Goal: Communication & Community: Answer question/provide support

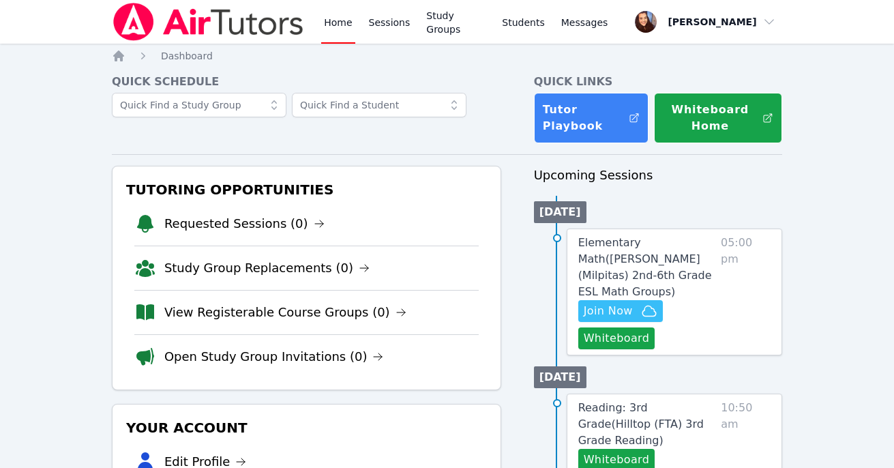
click at [510, 142] on div "Quick Schedule Quick Links Tutor Playbook Whiteboard Home" at bounding box center [447, 109] width 670 height 70
click at [608, 303] on span "Join Now" at bounding box center [608, 311] width 49 height 16
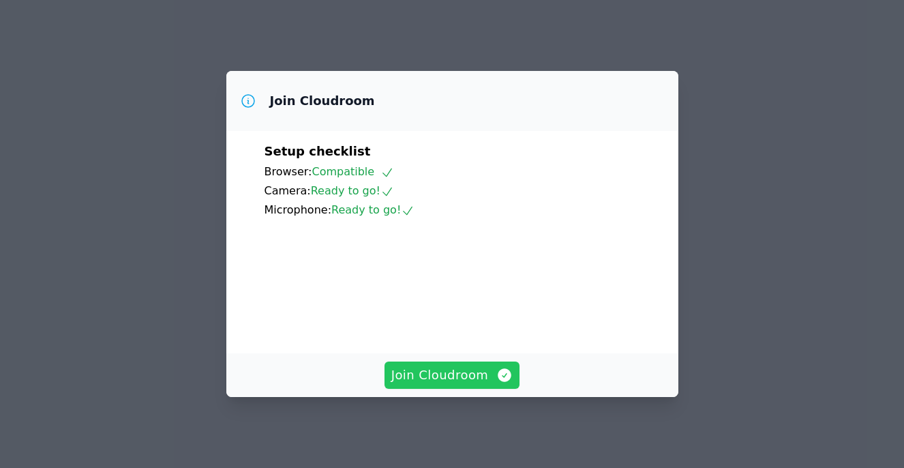
click at [461, 382] on span "Join Cloudroom" at bounding box center [452, 374] width 122 height 19
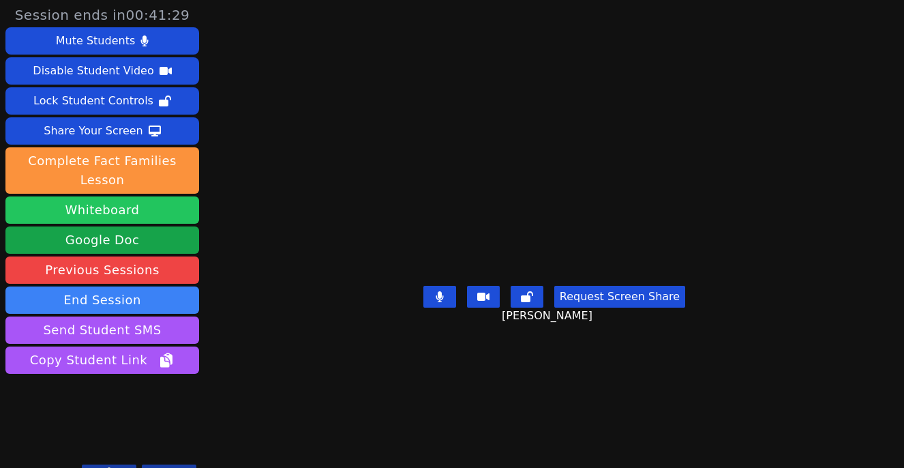
click at [109, 211] on button "Whiteboard" at bounding box center [102, 209] width 194 height 27
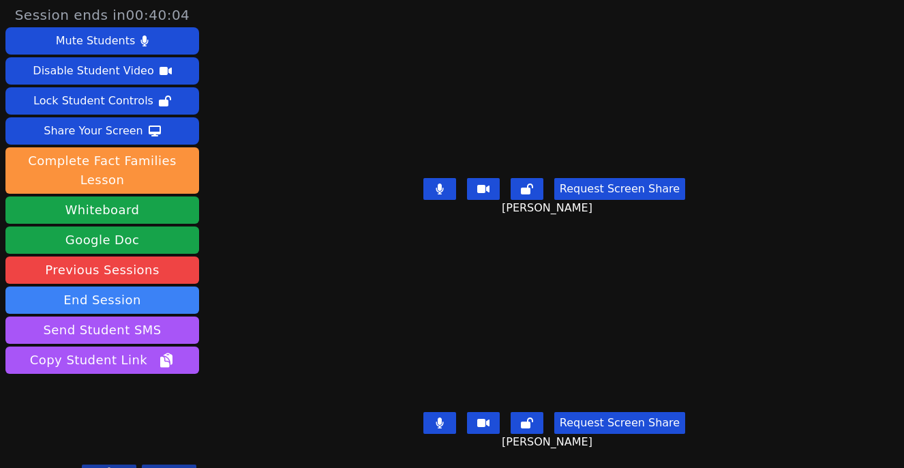
click at [432, 190] on button at bounding box center [439, 189] width 33 height 22
click at [439, 415] on button at bounding box center [439, 423] width 33 height 22
click at [427, 413] on button at bounding box center [439, 423] width 33 height 22
click at [434, 417] on icon at bounding box center [440, 422] width 14 height 11
click at [431, 421] on button at bounding box center [439, 423] width 33 height 22
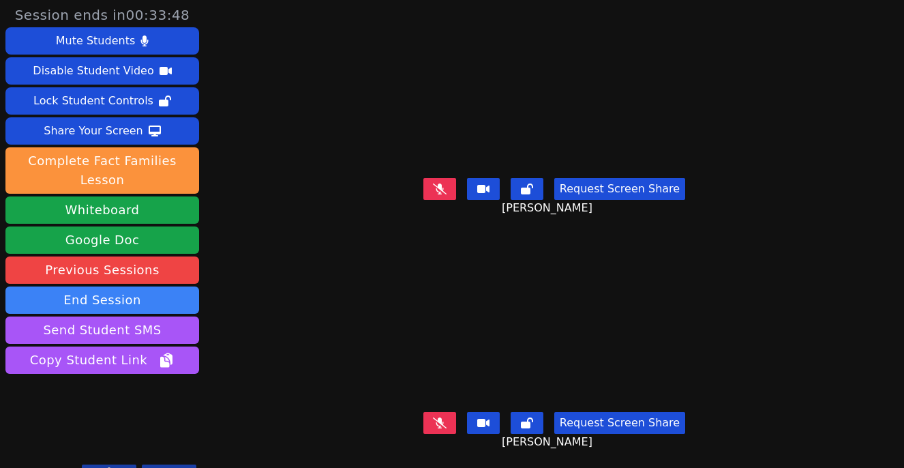
click at [430, 189] on button at bounding box center [439, 189] width 33 height 22
click at [436, 185] on icon at bounding box center [440, 188] width 8 height 11
click at [433, 417] on icon at bounding box center [440, 422] width 14 height 11
click at [436, 417] on icon at bounding box center [440, 422] width 8 height 11
click at [434, 183] on icon at bounding box center [440, 188] width 14 height 11
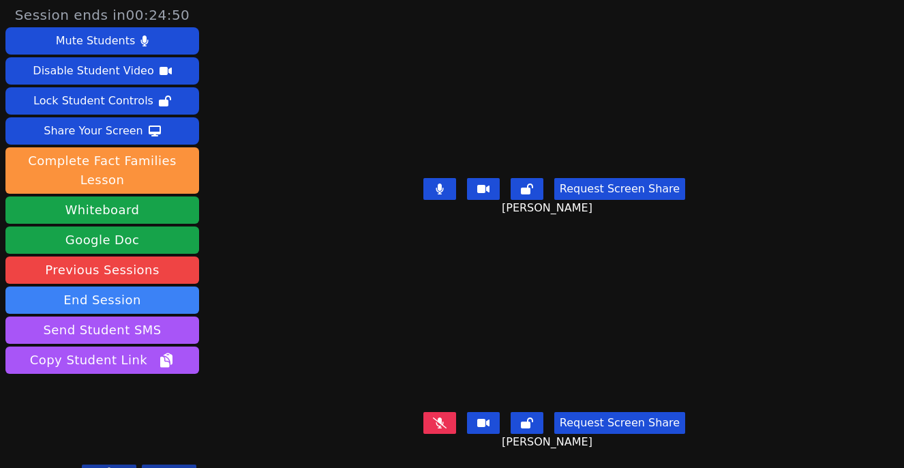
click at [433, 192] on button at bounding box center [439, 189] width 33 height 22
click at [433, 186] on icon at bounding box center [440, 188] width 14 height 11
click at [436, 186] on icon at bounding box center [440, 188] width 8 height 11
click at [434, 417] on icon at bounding box center [440, 422] width 14 height 11
click at [429, 415] on button at bounding box center [439, 423] width 33 height 22
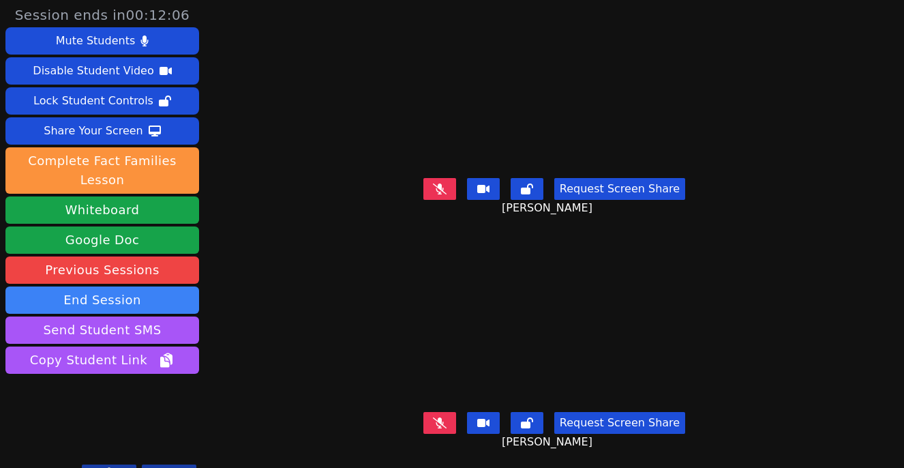
click at [433, 188] on icon at bounding box center [440, 188] width 14 height 11
click at [436, 184] on icon at bounding box center [440, 188] width 8 height 11
click at [436, 417] on icon at bounding box center [440, 422] width 14 height 11
click at [428, 418] on button at bounding box center [439, 423] width 33 height 22
click at [436, 187] on icon at bounding box center [440, 188] width 8 height 11
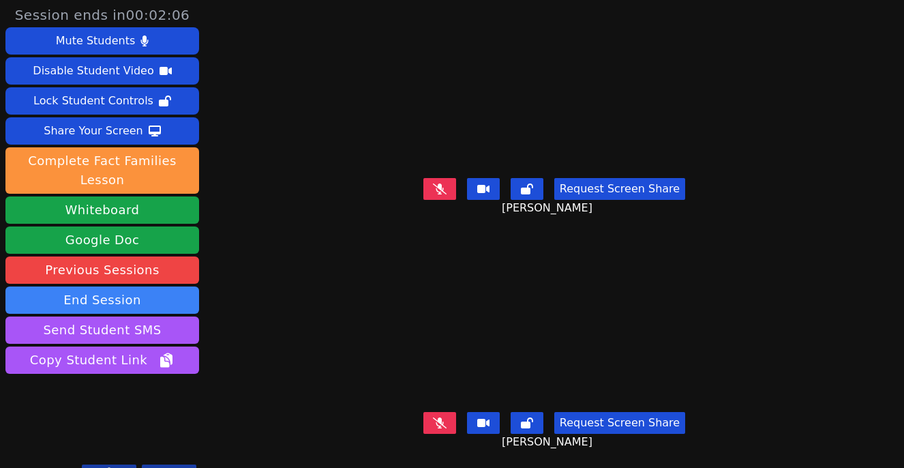
click at [433, 187] on icon at bounding box center [440, 188] width 14 height 11
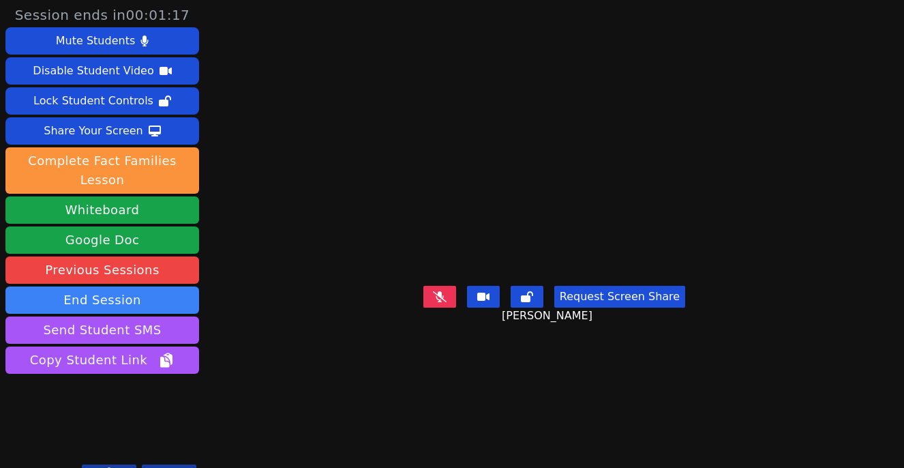
click at [433, 302] on icon at bounding box center [440, 296] width 14 height 11
